Goal: Information Seeking & Learning: Understand process/instructions

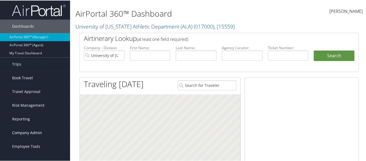
drag, startPoint x: 0, startPoint y: 0, endPoint x: 28, endPoint y: 132, distance: 135.1
click at [28, 132] on span "Company Admin" at bounding box center [27, 132] width 30 height 13
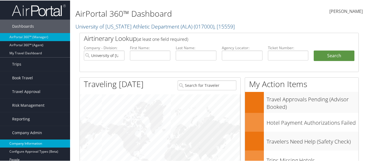
click at [32, 141] on link "Company Information" at bounding box center [35, 143] width 70 height 8
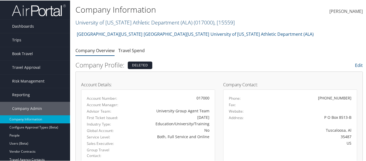
click at [198, 23] on span "( 017000 )" at bounding box center [204, 21] width 20 height 7
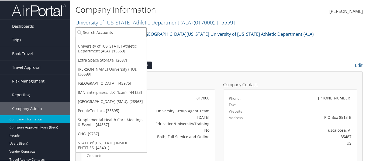
click at [118, 32] on input "search" at bounding box center [111, 32] width 71 height 10
type input "Chg"
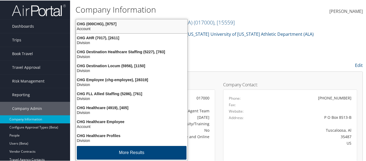
click at [120, 26] on div "Account" at bounding box center [132, 28] width 118 height 5
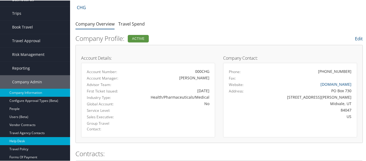
scroll to position [27, 0]
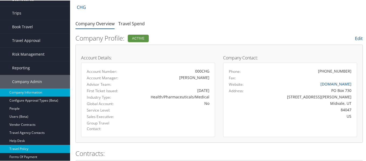
click at [50, 149] on link "Travel Policy" at bounding box center [35, 149] width 70 height 8
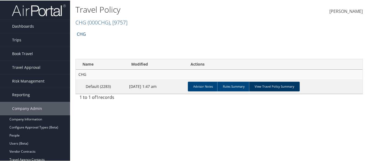
click at [259, 86] on link "View Travel Policy Summary" at bounding box center [274, 86] width 51 height 10
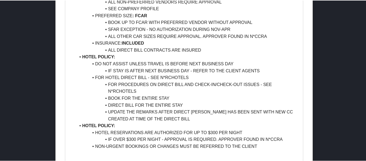
scroll to position [485, 0]
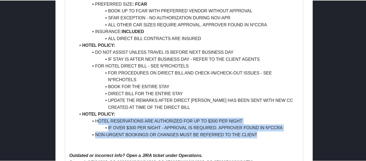
drag, startPoint x: 123, startPoint y: 120, endPoint x: 272, endPoint y: 134, distance: 149.4
click at [271, 138] on li "NON-URGENT BOOKINGS OR CHANGES MUST BE REFERRED TO THE CLIENT" at bounding box center [187, 134] width 223 height 7
